Goal: Task Accomplishment & Management: Use online tool/utility

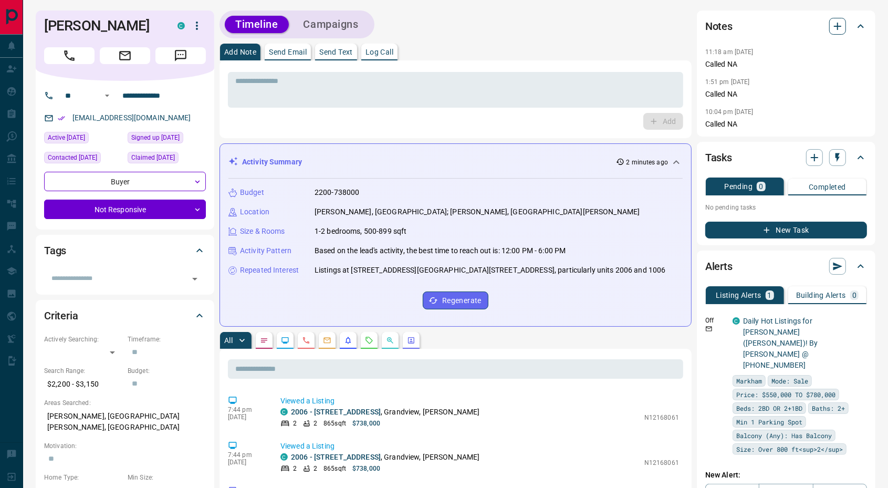
click at [840, 24] on icon "button" at bounding box center [837, 26] width 13 height 13
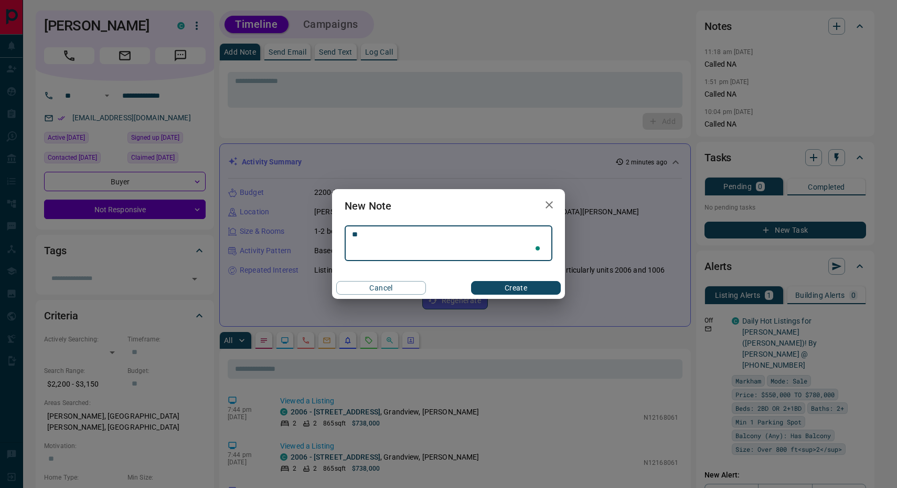
type textarea "*"
click at [371, 235] on textarea "**********" at bounding box center [448, 243] width 193 height 27
type textarea "**********"
click at [515, 284] on button "Create" at bounding box center [516, 288] width 90 height 14
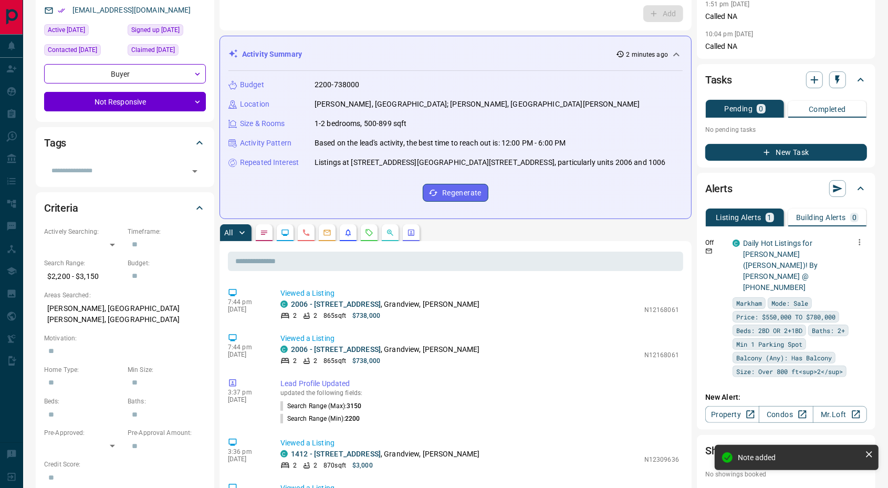
scroll to position [109, 0]
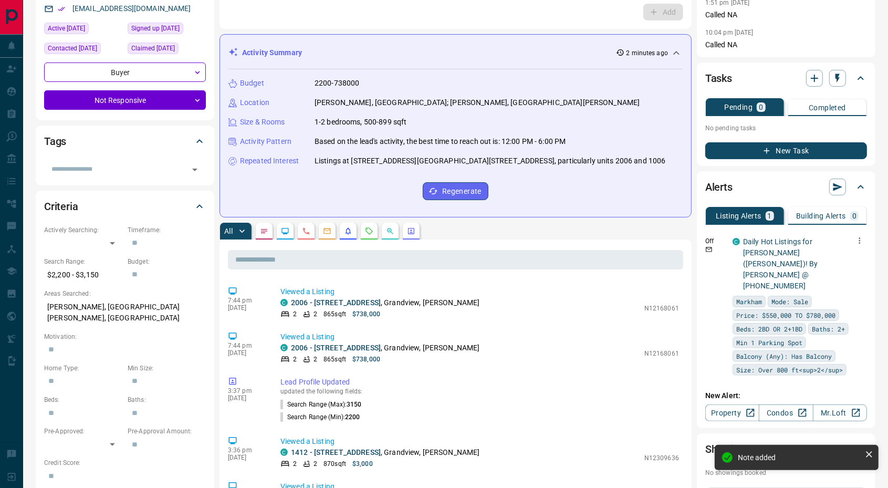
click at [859, 237] on icon "button" at bounding box center [860, 240] width 2 height 6
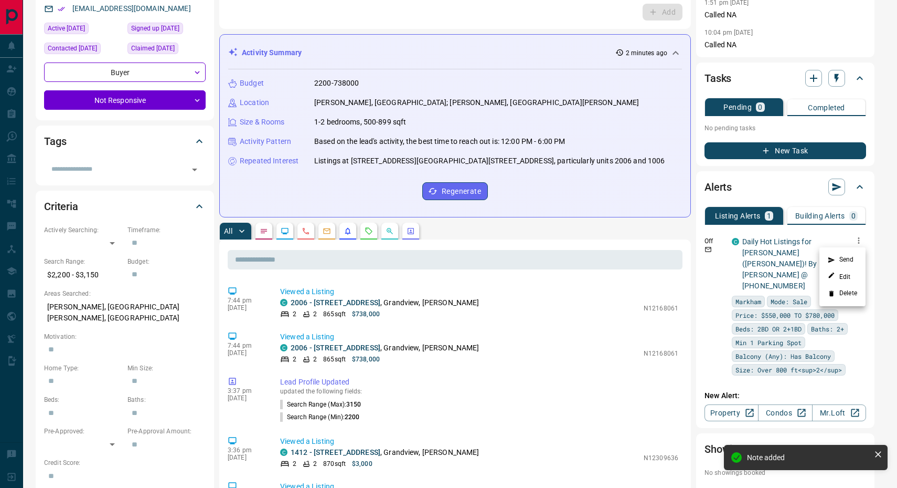
click at [840, 294] on li "Delete" at bounding box center [843, 293] width 46 height 17
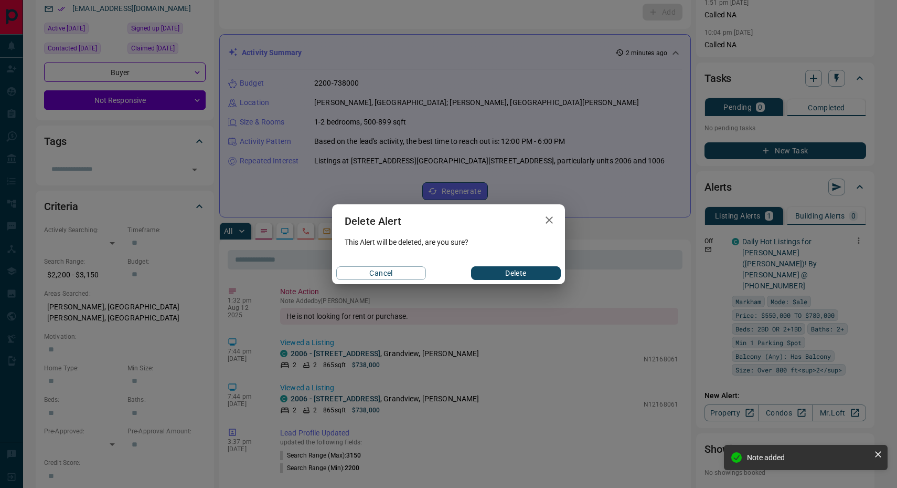
click at [526, 268] on button "Delete" at bounding box center [516, 273] width 90 height 14
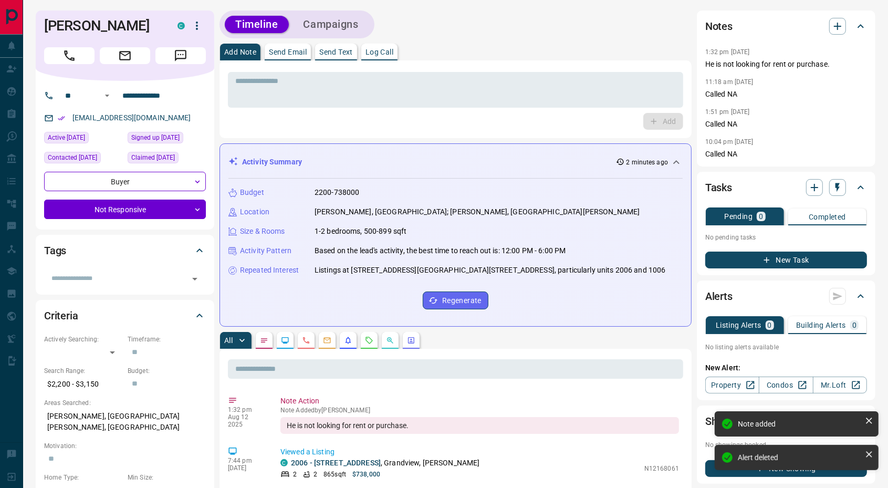
scroll to position [0, 0]
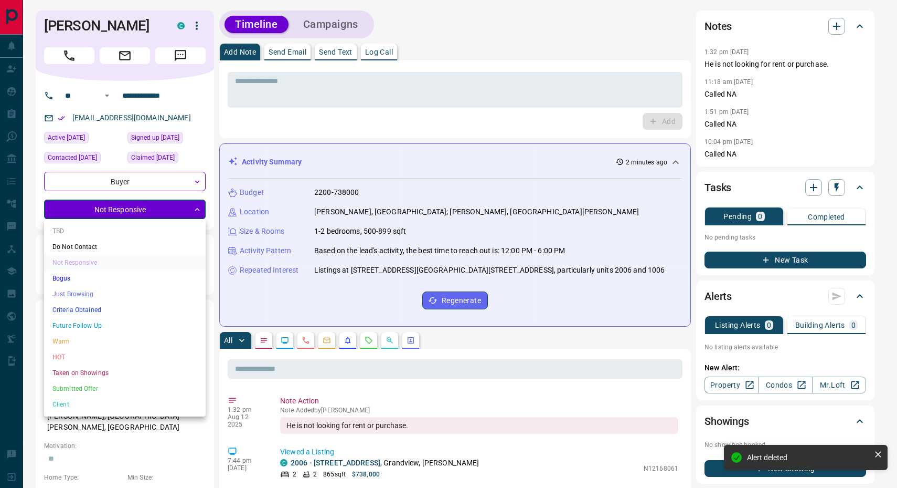
click at [107, 246] on li "Do Not Contact" at bounding box center [125, 247] width 162 height 16
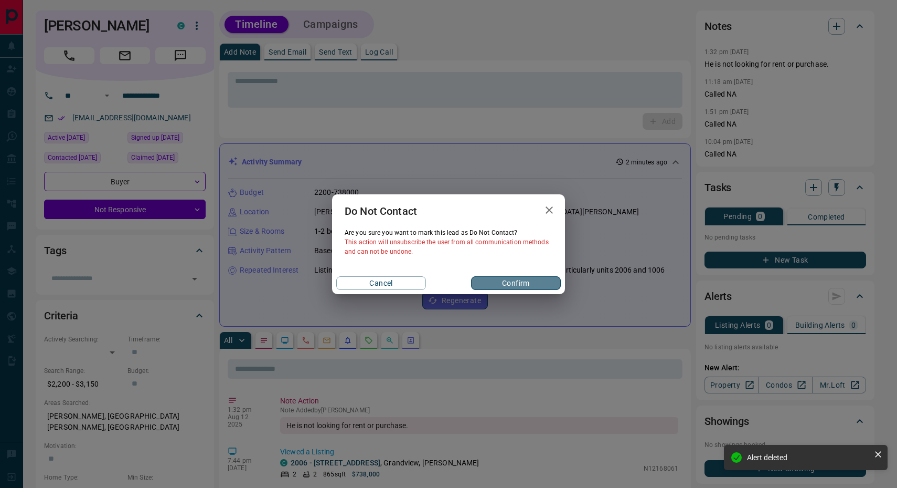
click at [512, 286] on button "Confirm" at bounding box center [516, 283] width 90 height 14
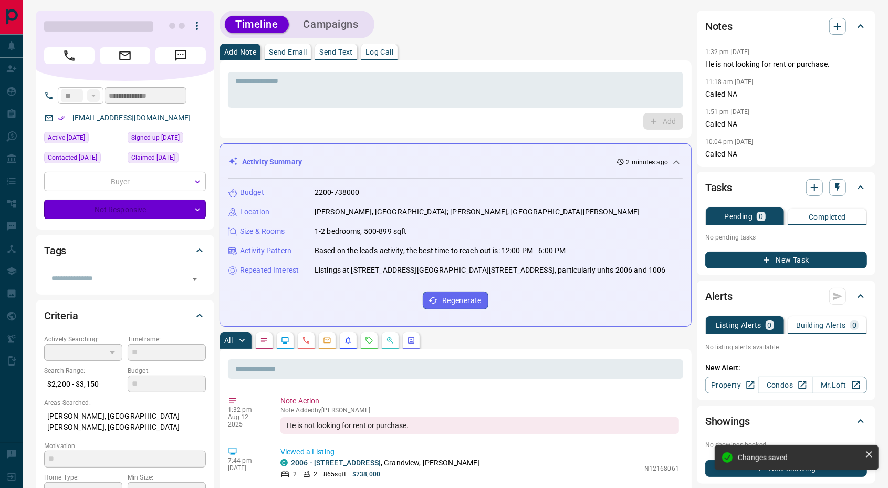
type input "*"
